Goal: Task Accomplishment & Management: Use online tool/utility

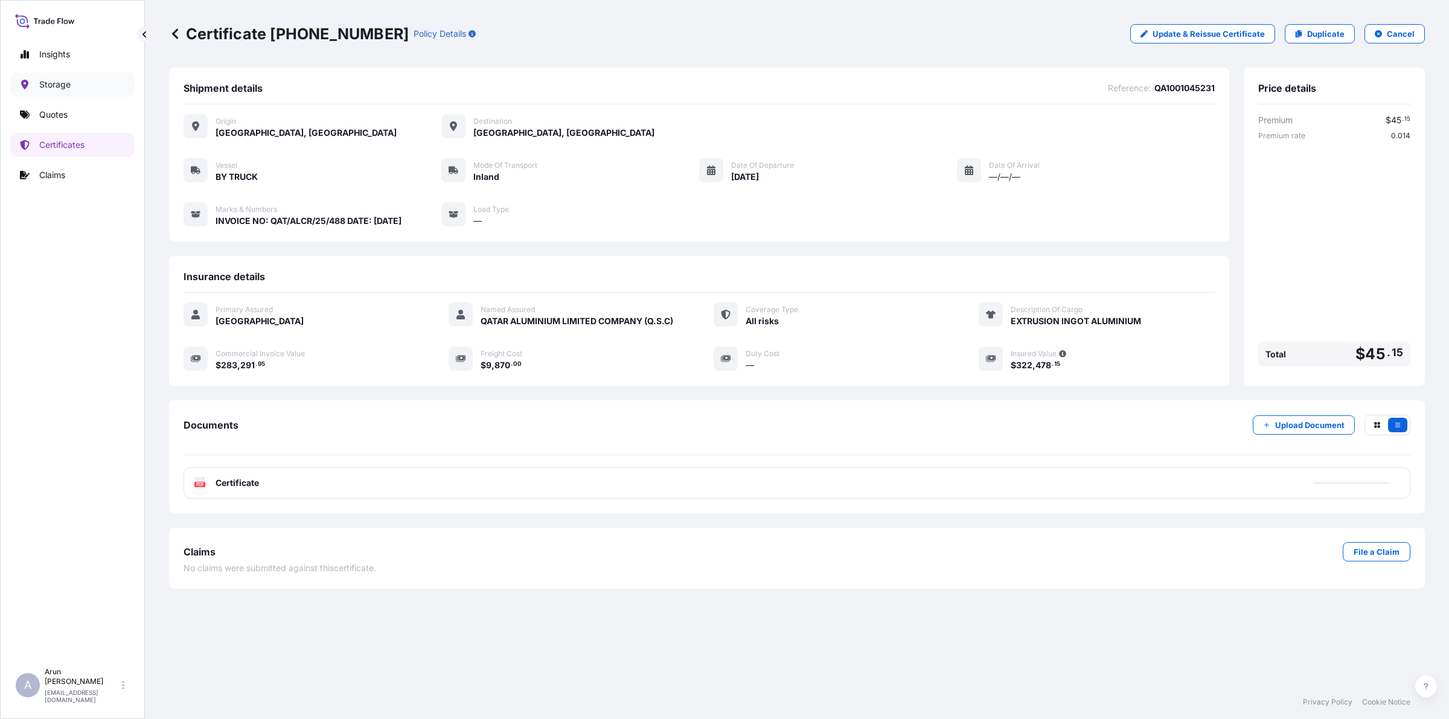
click at [56, 86] on p "Storage" at bounding box center [54, 84] width 31 height 12
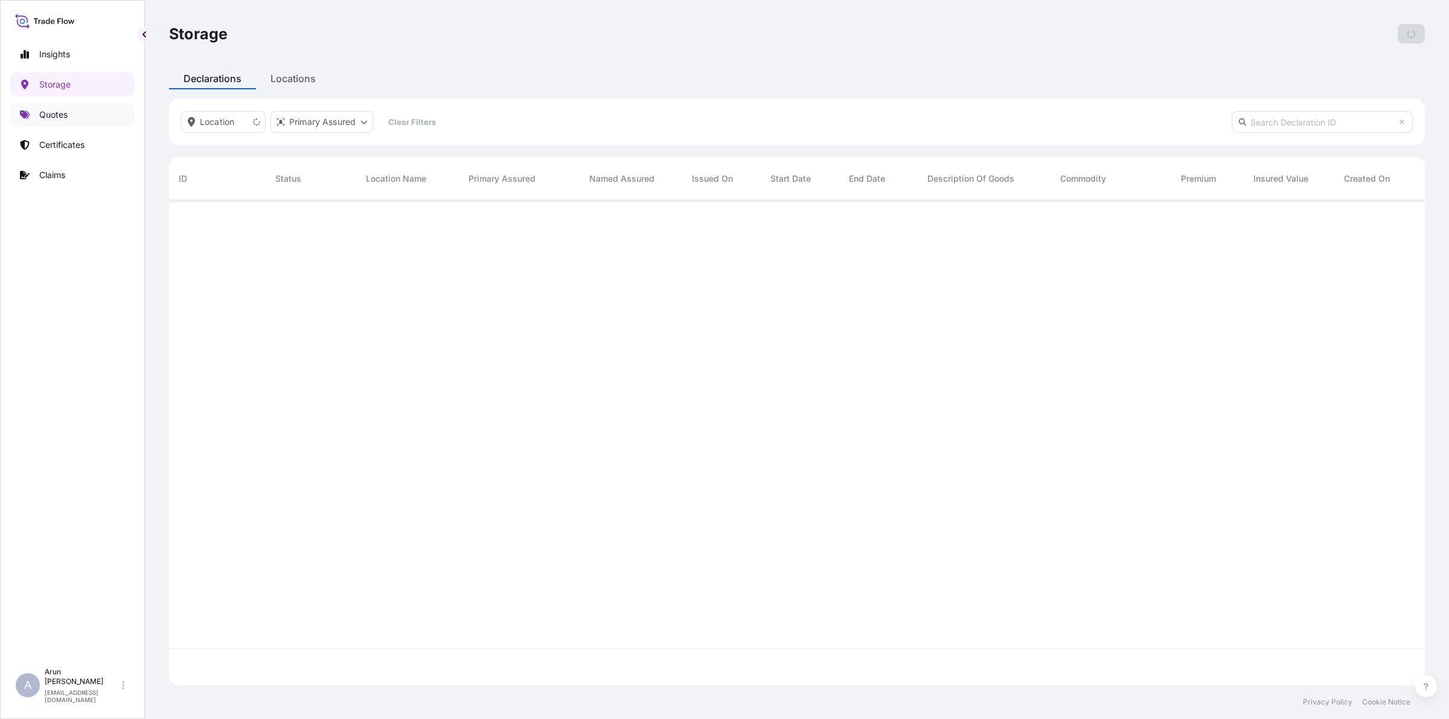
scroll to position [517, 1244]
click at [53, 115] on p "Quotes" at bounding box center [53, 115] width 28 height 12
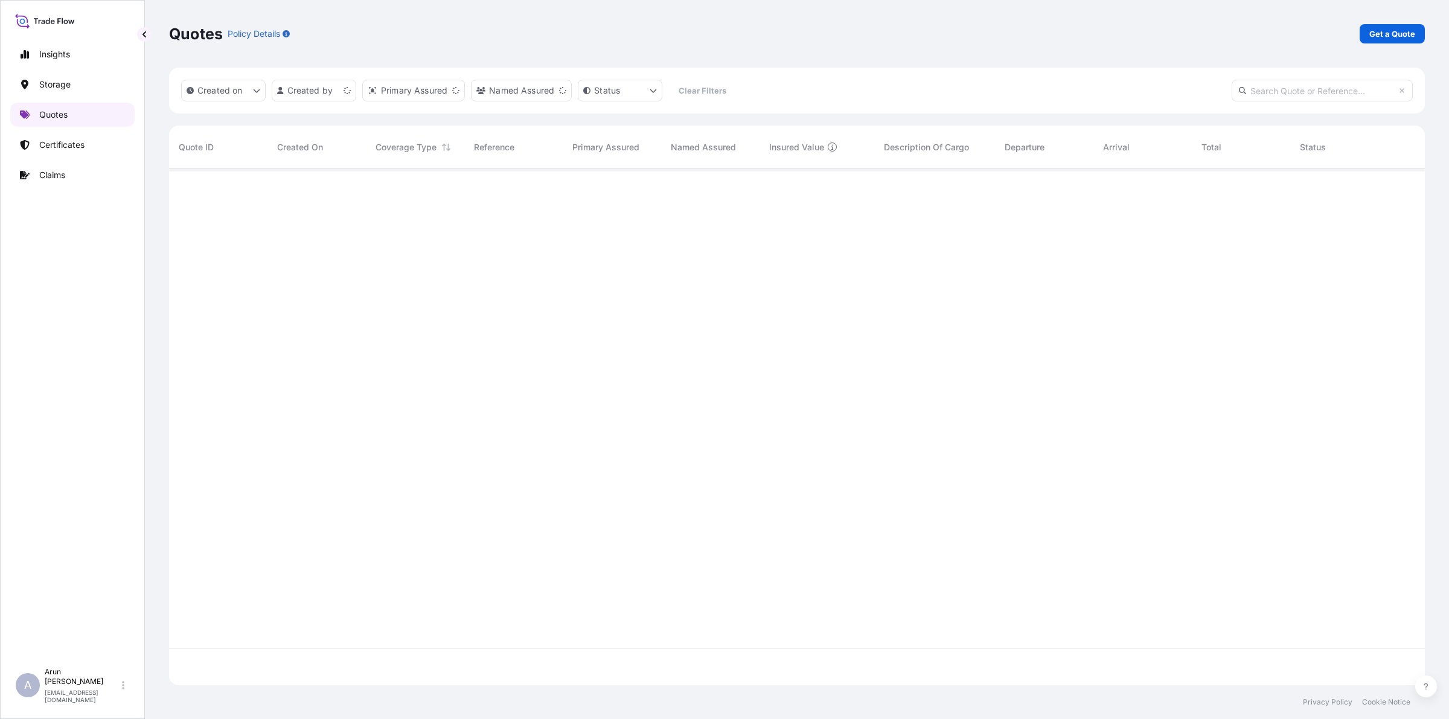
scroll to position [511, 1244]
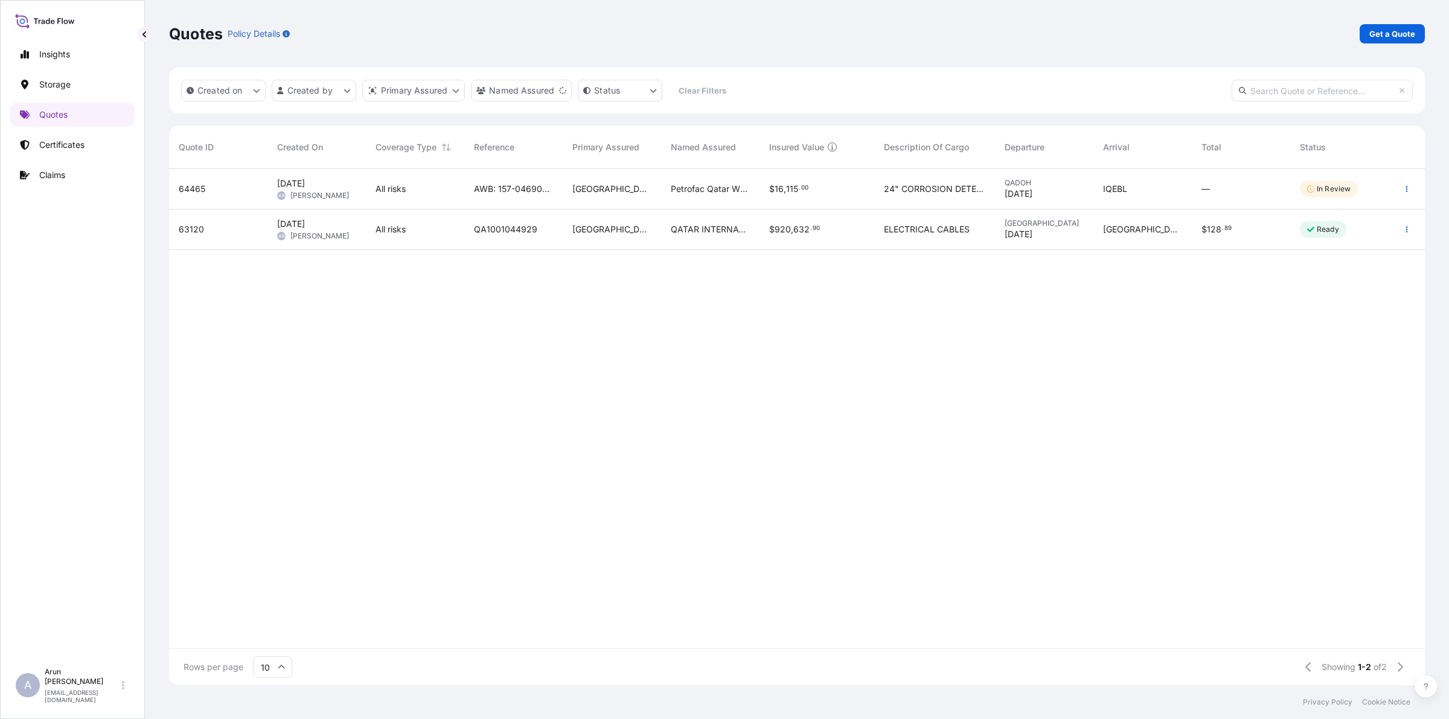
click at [710, 184] on span "Petrofac Qatar WLL(PetroQ)" at bounding box center [710, 189] width 79 height 12
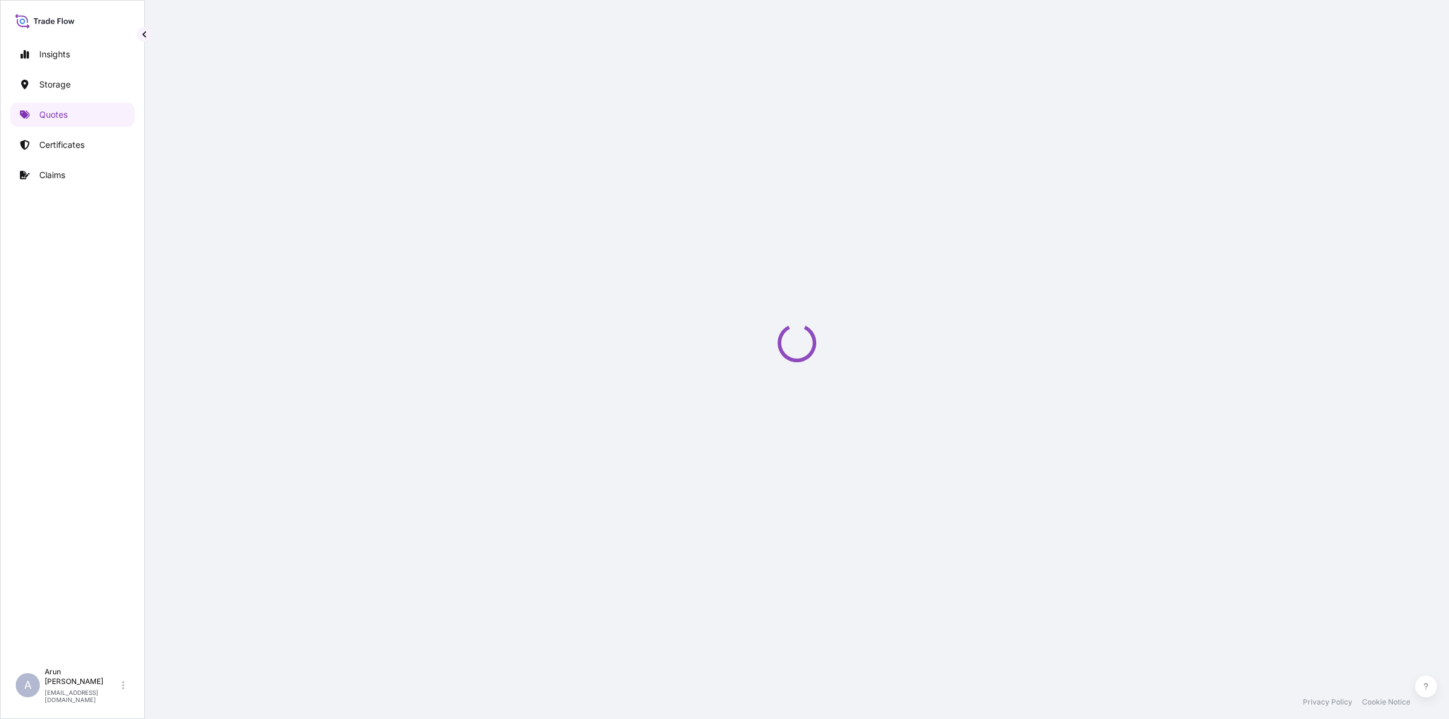
select select "Road / [GEOGRAPHIC_DATA]"
select select "Air"
select select "Road / [GEOGRAPHIC_DATA]"
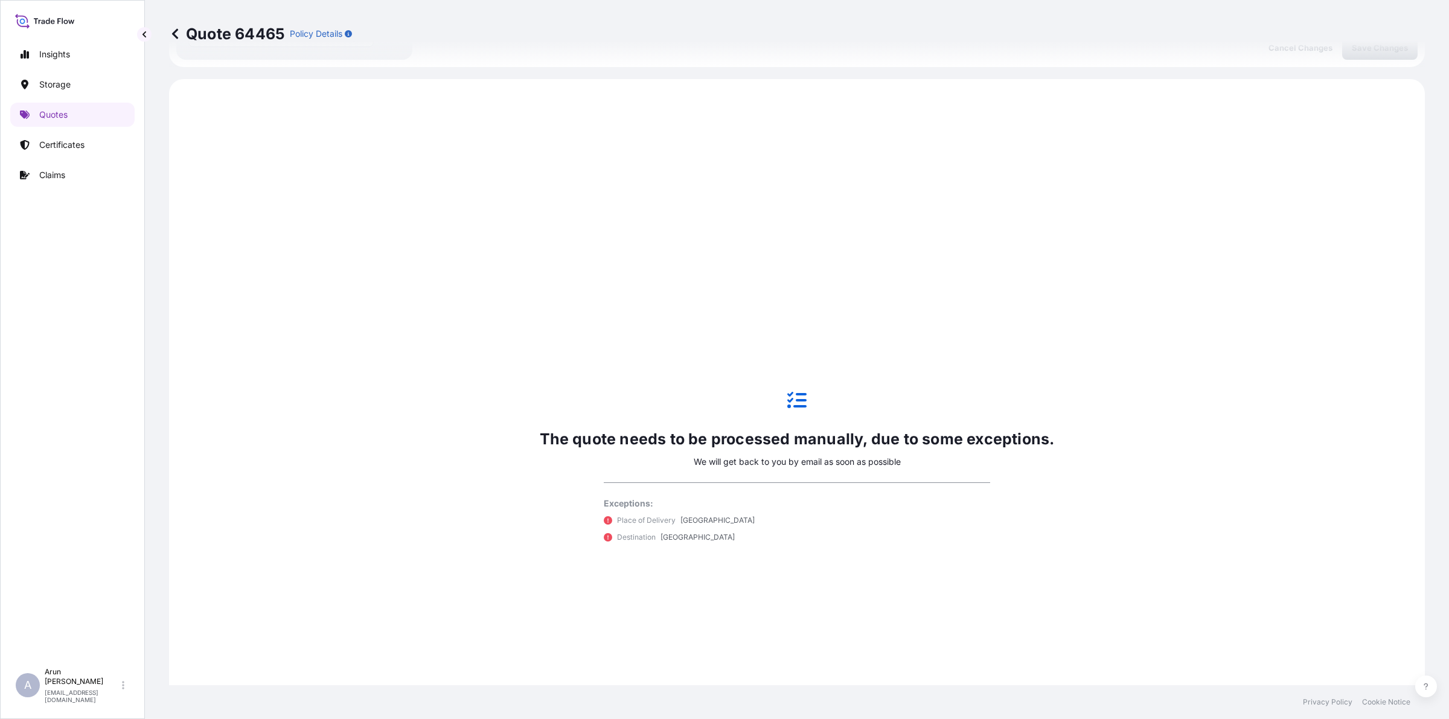
scroll to position [580, 0]
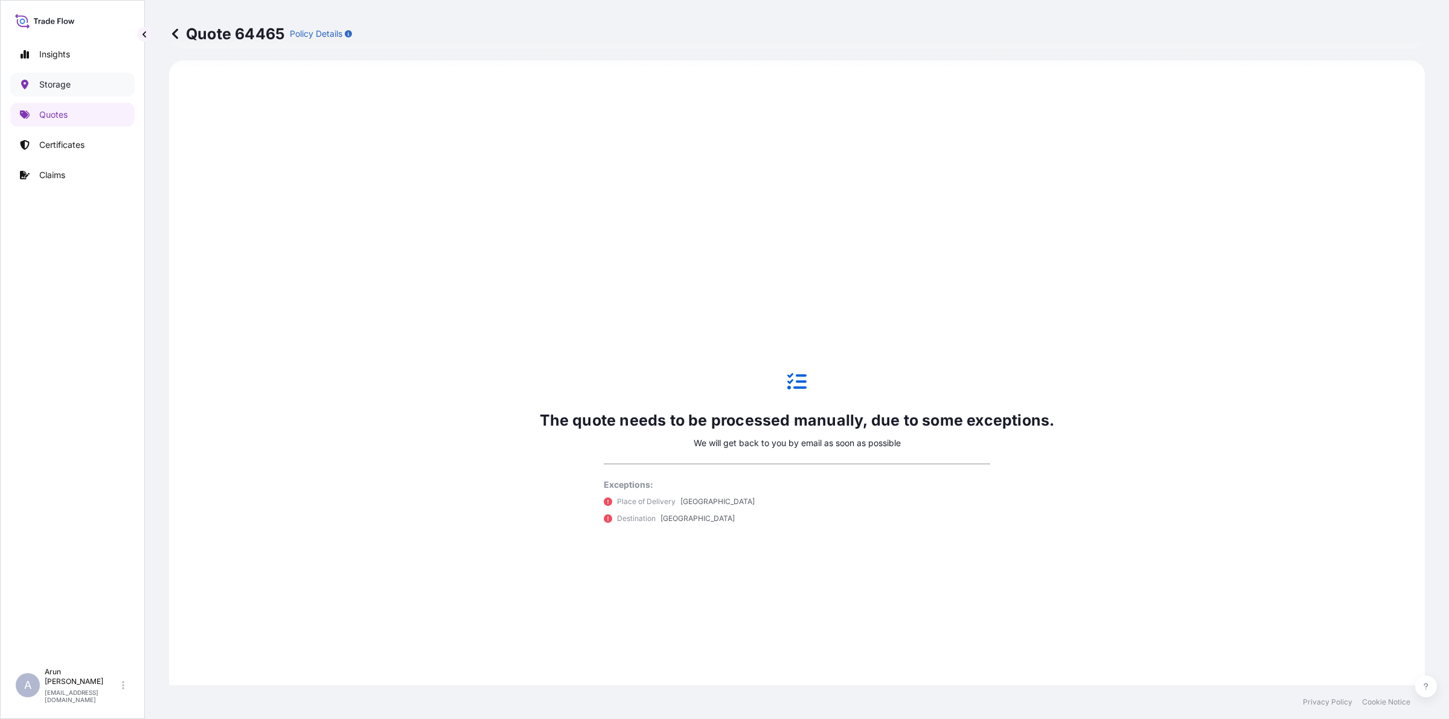
click at [57, 86] on p "Storage" at bounding box center [54, 84] width 31 height 12
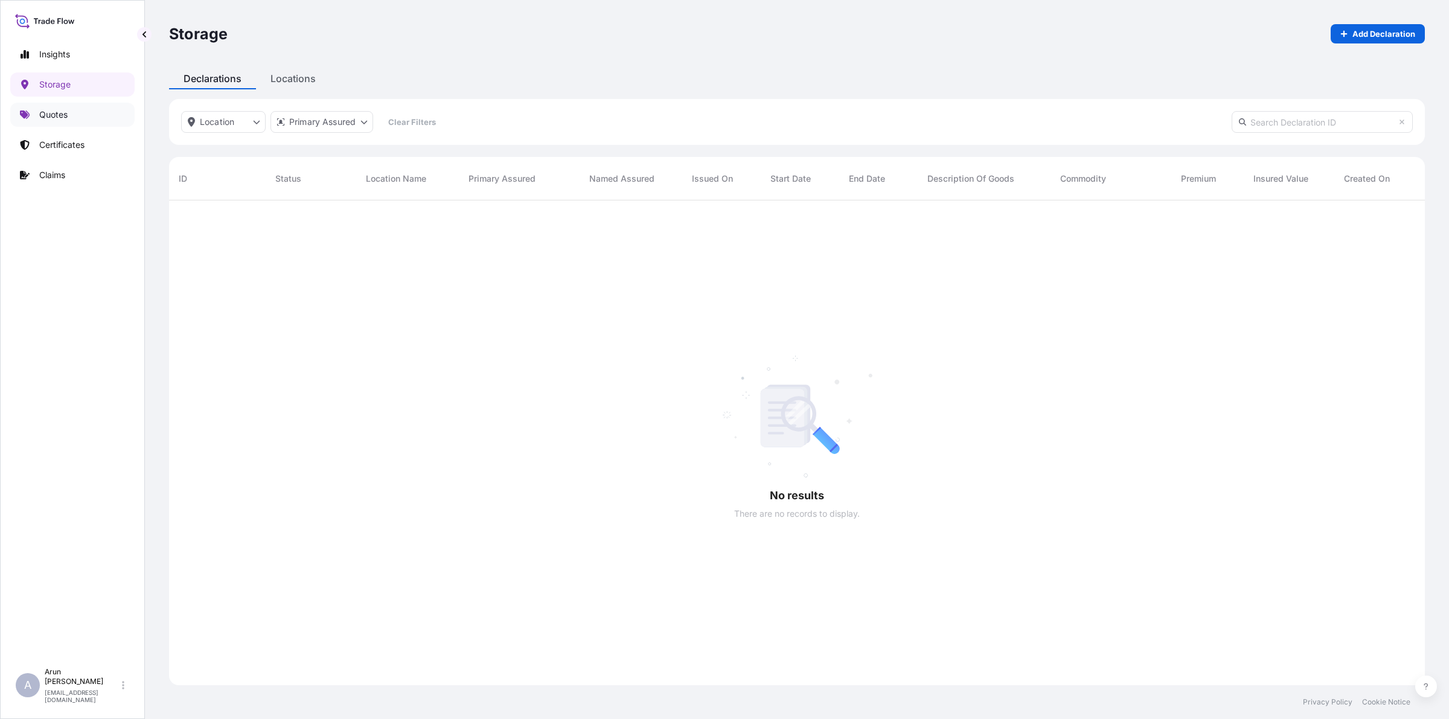
scroll to position [517, 1244]
click at [52, 113] on p "Quotes" at bounding box center [53, 115] width 28 height 12
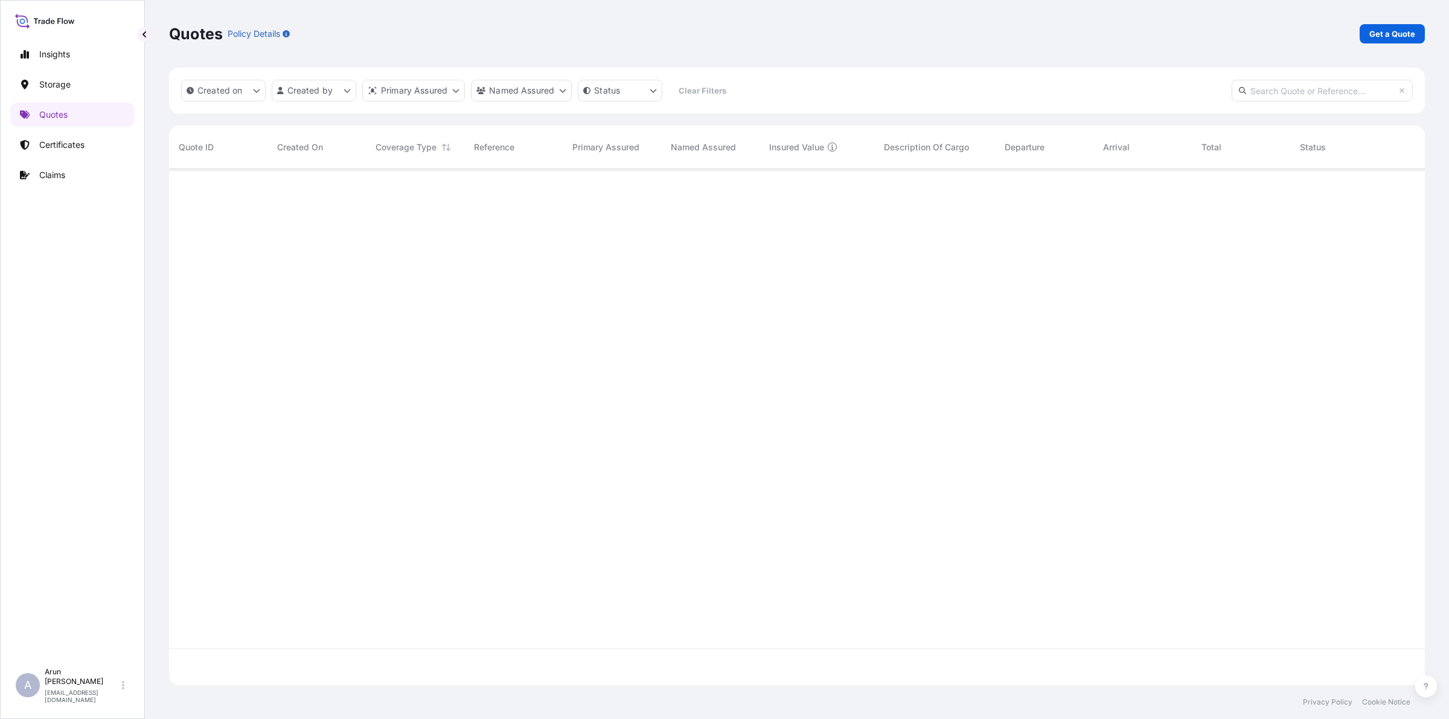
scroll to position [511, 1244]
